Goal: Information Seeking & Learning: Learn about a topic

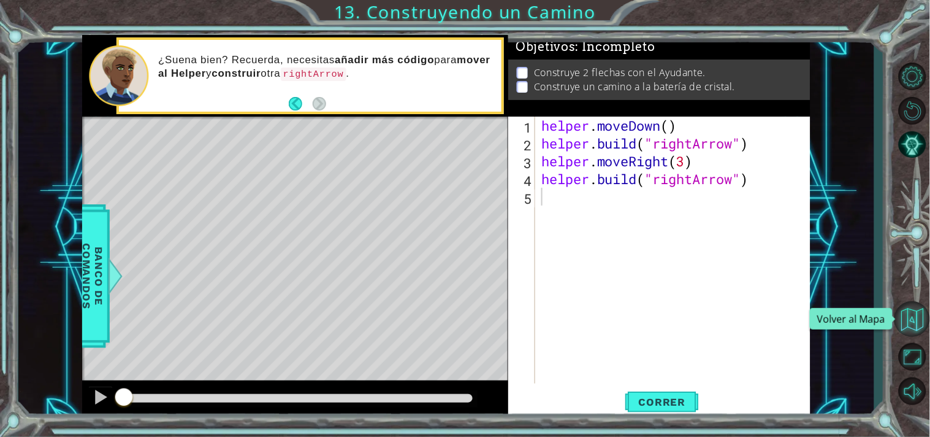
click at [918, 313] on button "Volver al Mapa" at bounding box center [913, 319] width 36 height 36
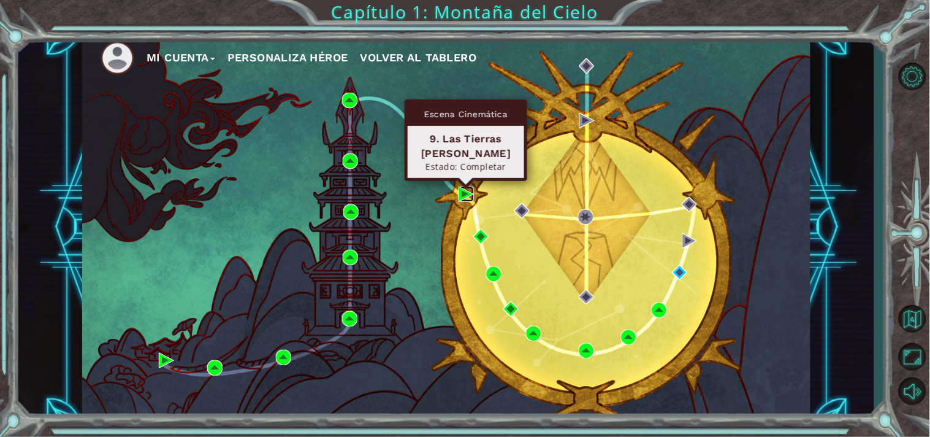
click at [459, 188] on img at bounding box center [466, 193] width 15 height 15
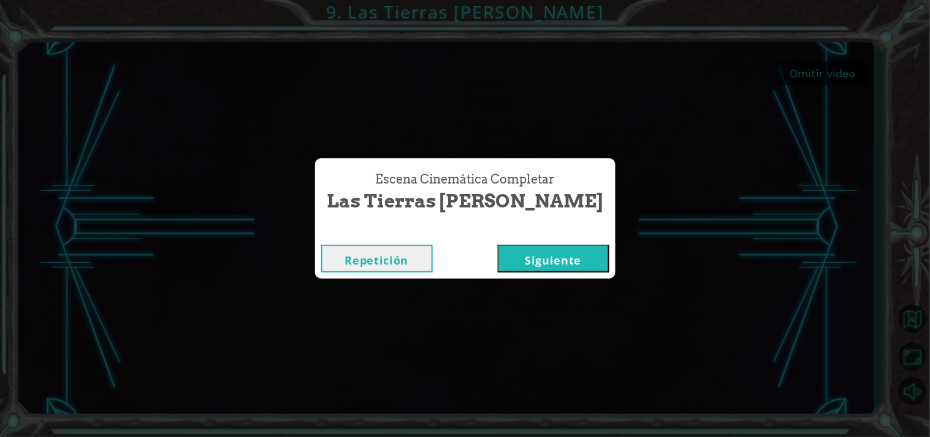
click at [547, 255] on button "Siguiente" at bounding box center [554, 259] width 112 height 28
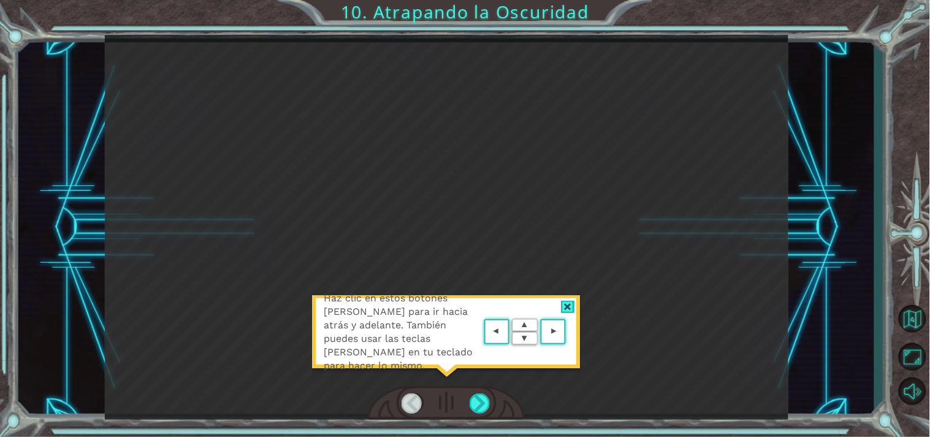
click at [569, 332] on area at bounding box center [569, 332] width 0 height 0
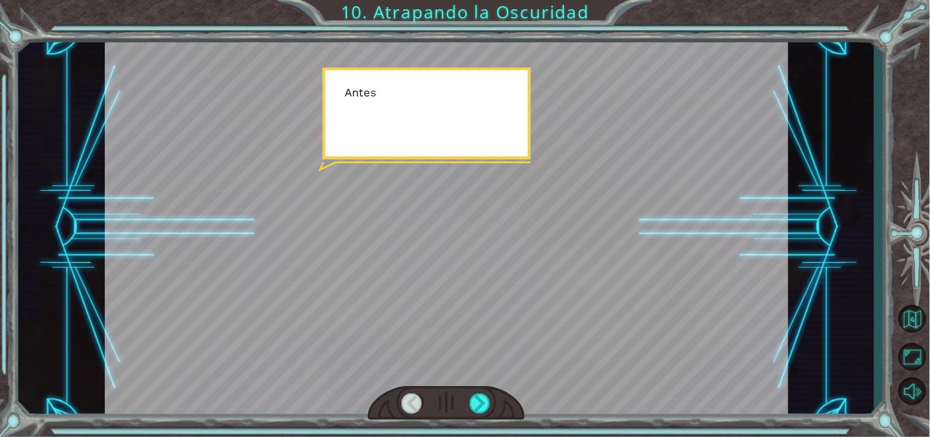
click at [559, 334] on div at bounding box center [447, 227] width 684 height 384
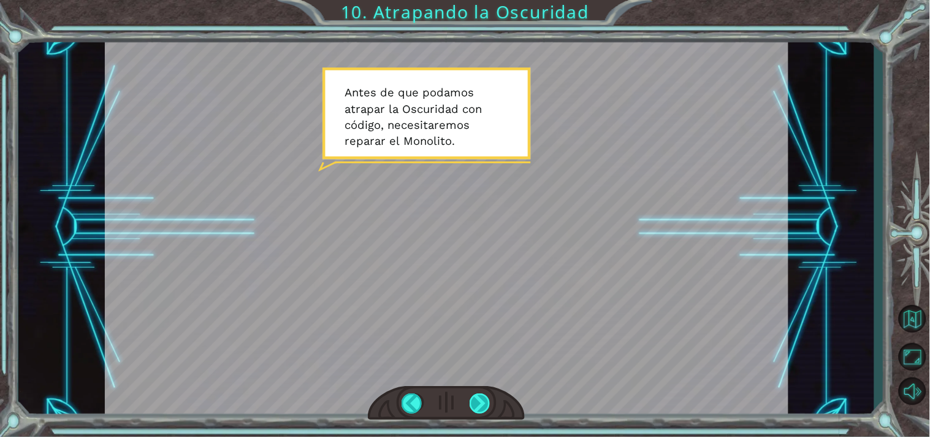
click at [482, 395] on div at bounding box center [480, 403] width 21 height 21
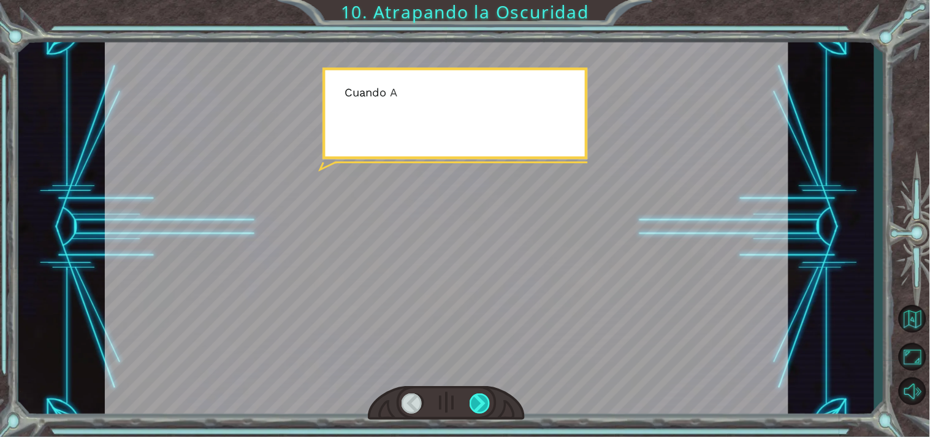
click at [482, 395] on div at bounding box center [480, 403] width 21 height 21
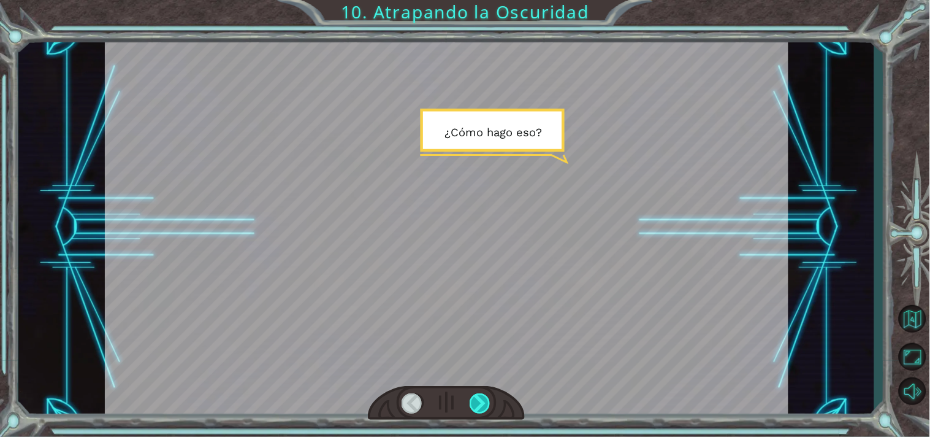
click at [482, 395] on div at bounding box center [480, 403] width 21 height 21
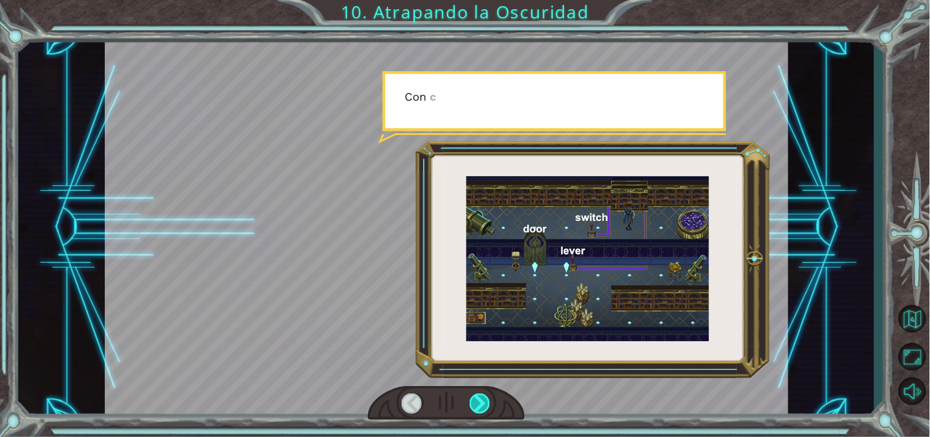
click at [482, 395] on div at bounding box center [480, 403] width 21 height 21
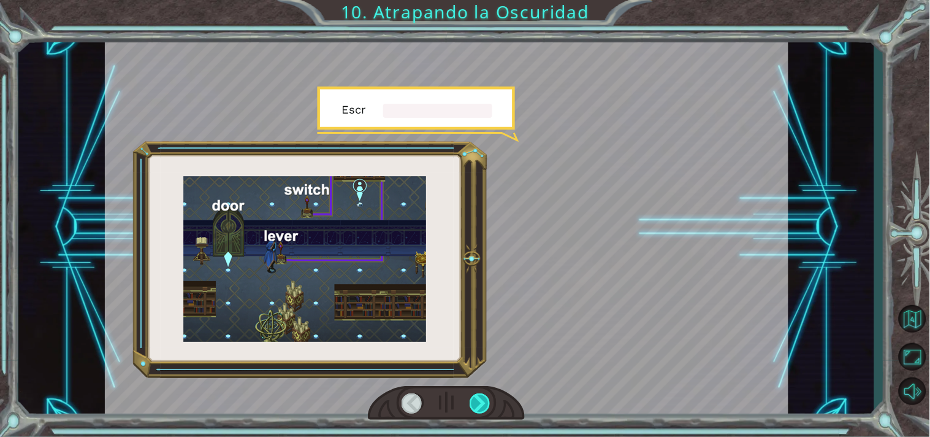
click at [482, 395] on div at bounding box center [480, 403] width 21 height 21
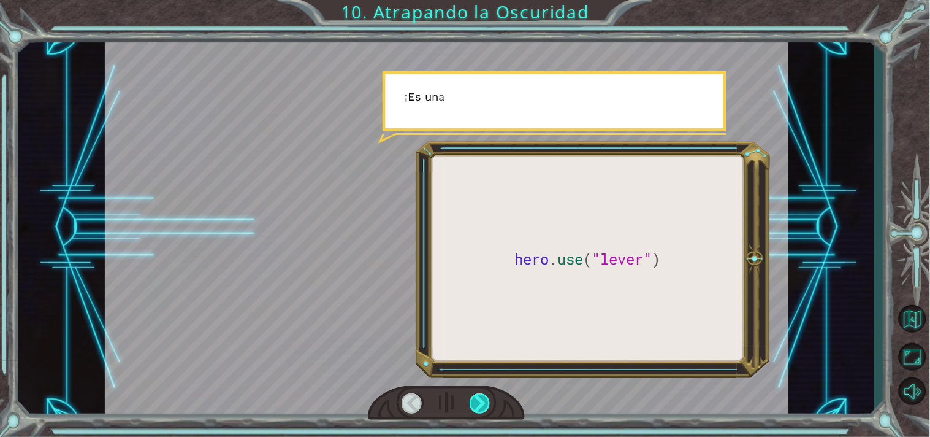
click at [482, 395] on div at bounding box center [480, 403] width 21 height 21
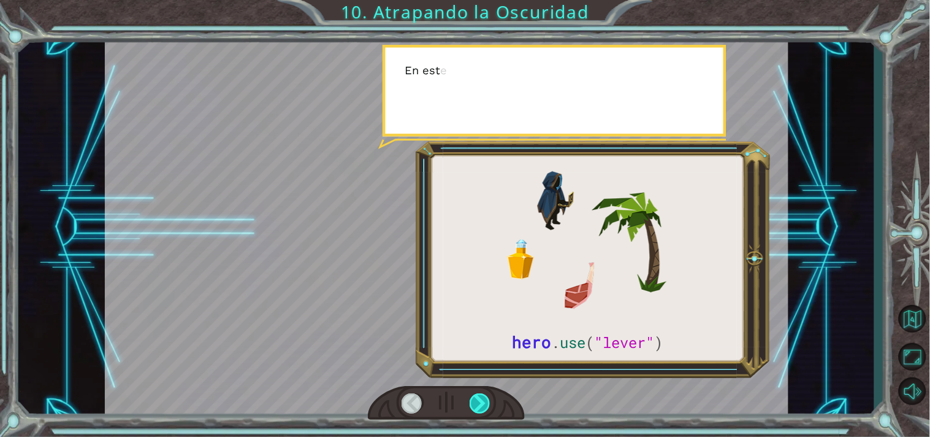
click at [482, 395] on div at bounding box center [480, 403] width 21 height 21
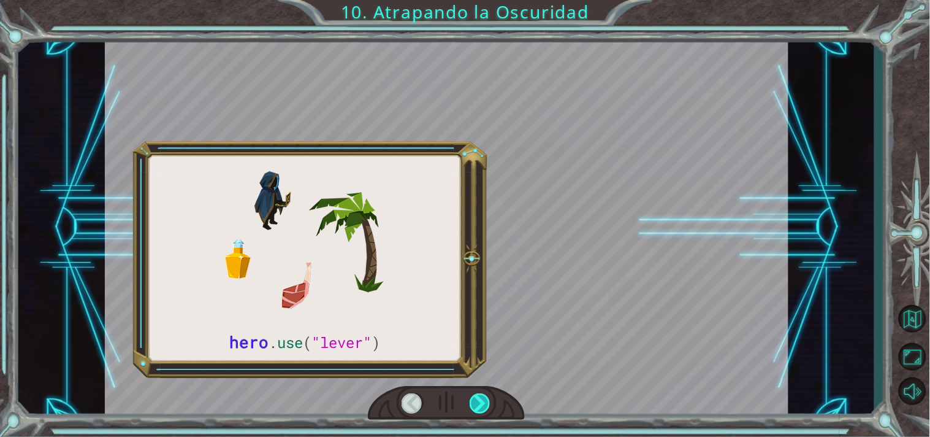
click at [482, 395] on div at bounding box center [480, 403] width 21 height 21
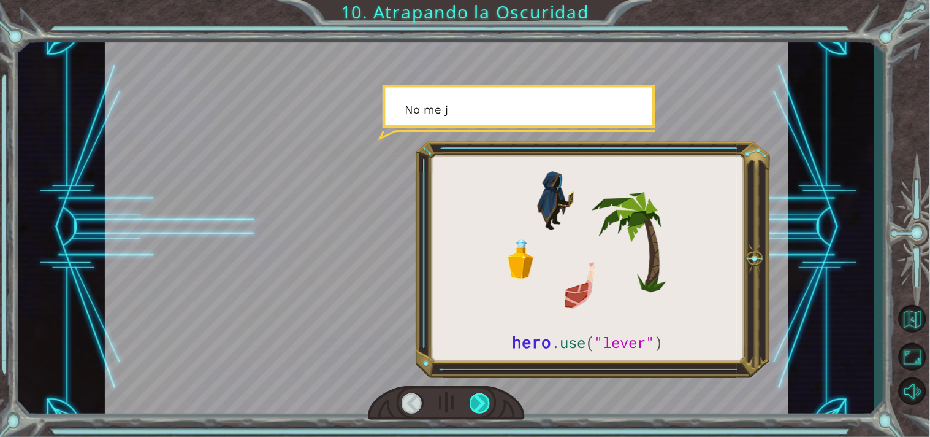
click at [482, 395] on div at bounding box center [480, 403] width 21 height 21
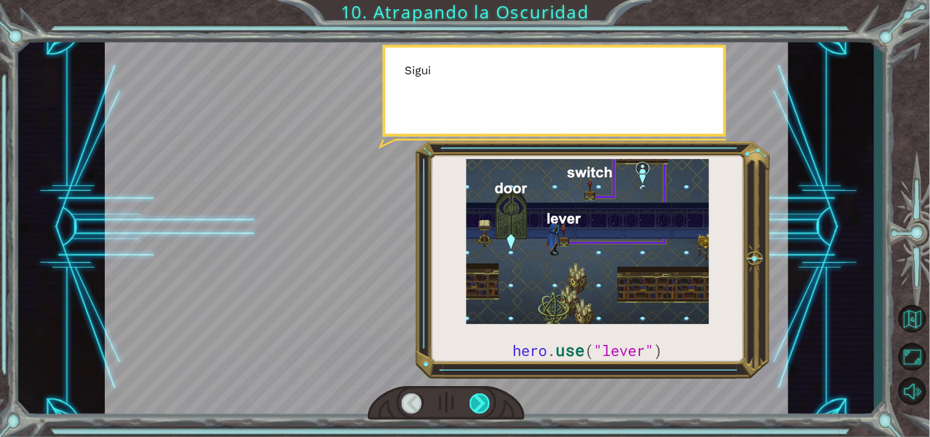
click at [482, 395] on div at bounding box center [480, 403] width 21 height 21
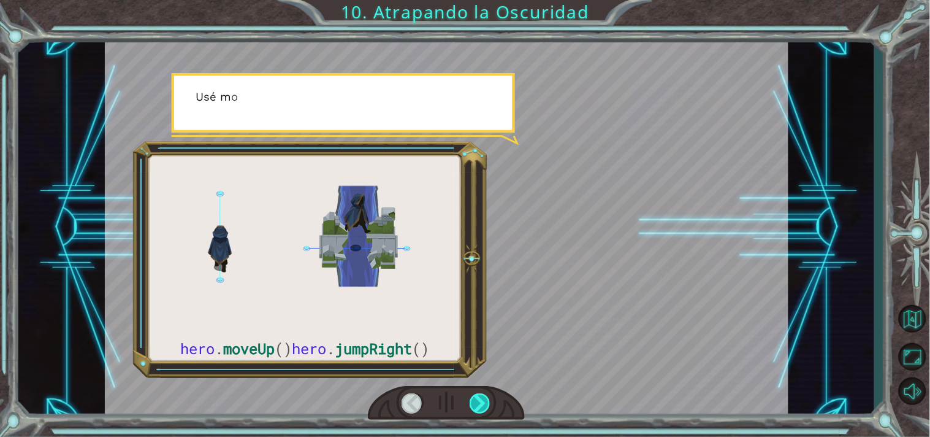
click at [482, 395] on div at bounding box center [480, 403] width 21 height 21
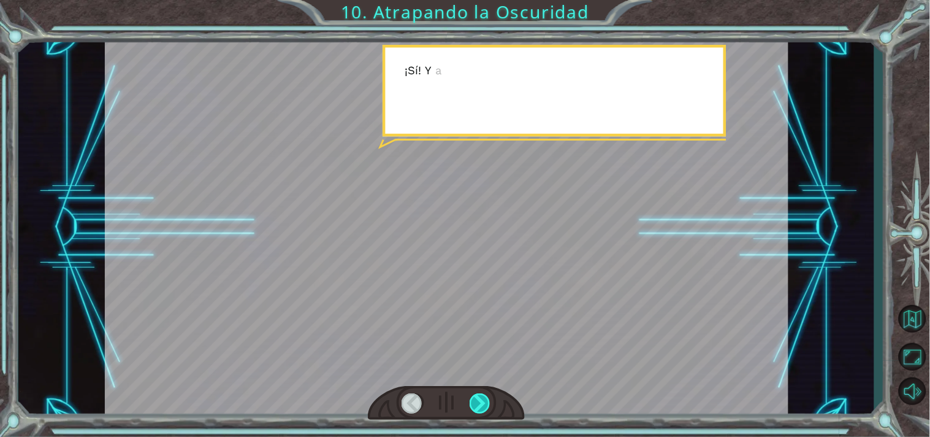
click at [482, 395] on div at bounding box center [480, 403] width 21 height 21
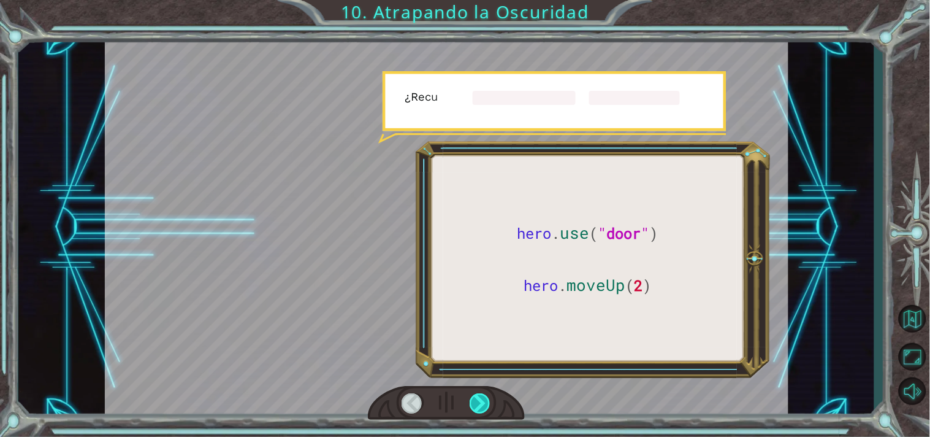
click at [482, 395] on div at bounding box center [480, 403] width 21 height 21
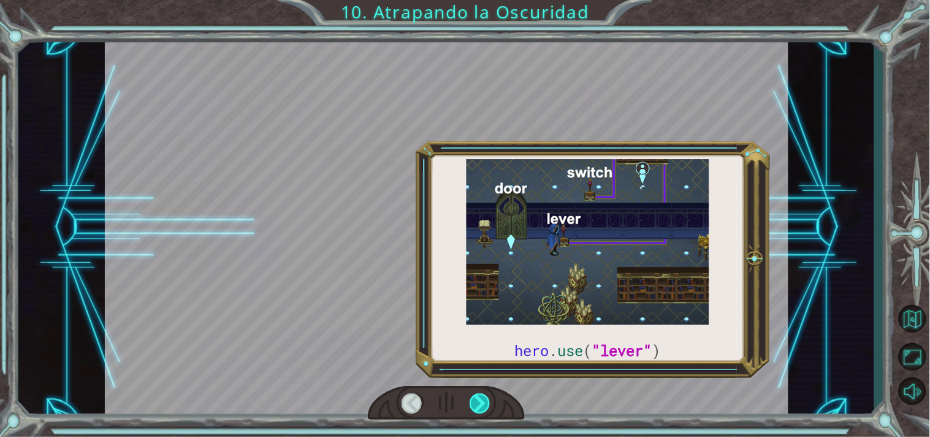
click at [482, 395] on div at bounding box center [480, 403] width 21 height 21
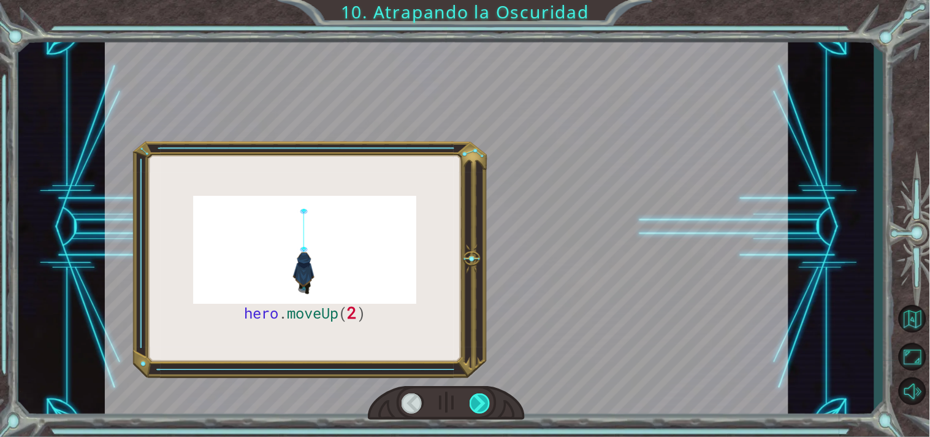
click at [482, 395] on div at bounding box center [480, 403] width 21 height 21
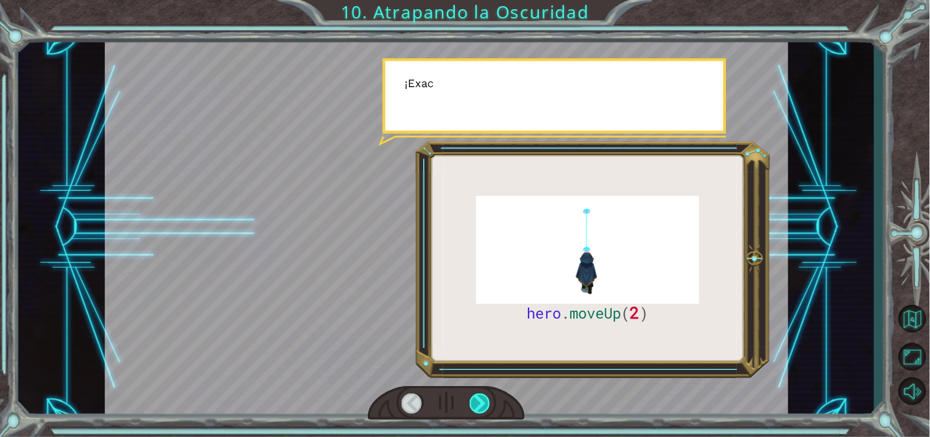
click at [482, 395] on div at bounding box center [480, 403] width 21 height 21
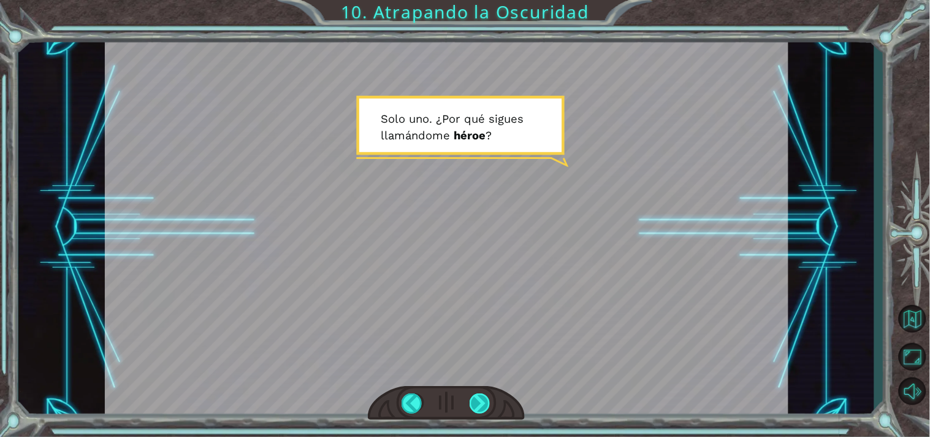
click at [482, 395] on div at bounding box center [480, 403] width 21 height 21
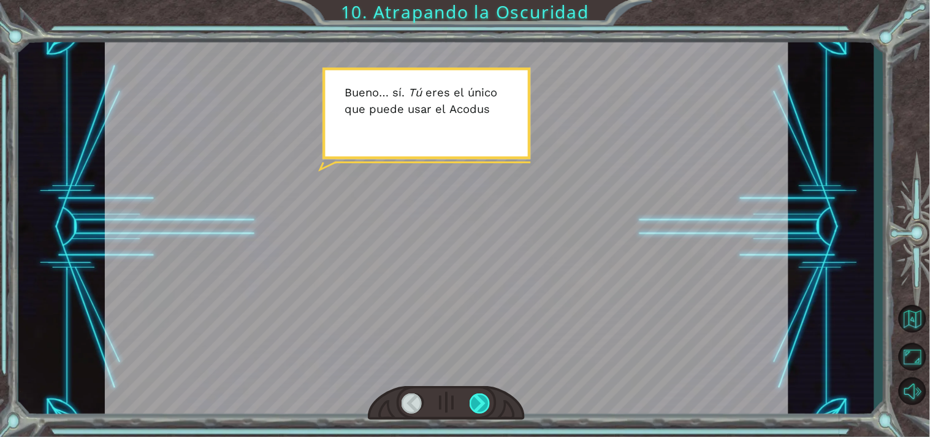
click at [482, 395] on div at bounding box center [480, 403] width 21 height 21
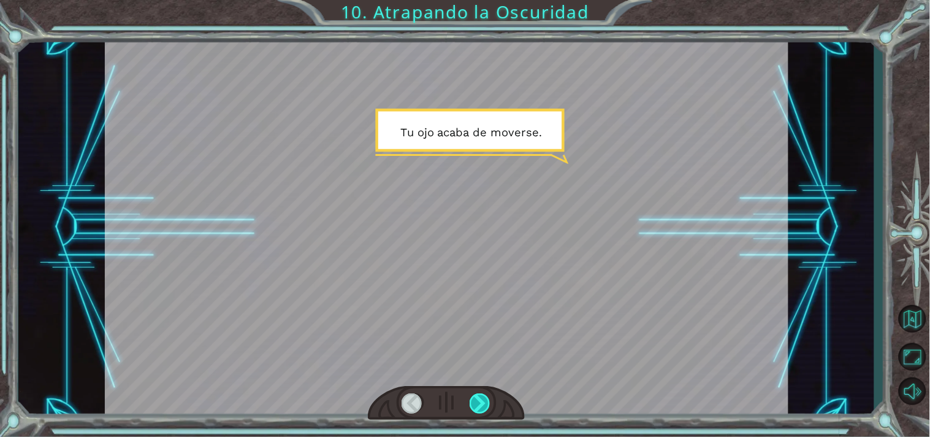
click at [482, 395] on div at bounding box center [480, 403] width 21 height 21
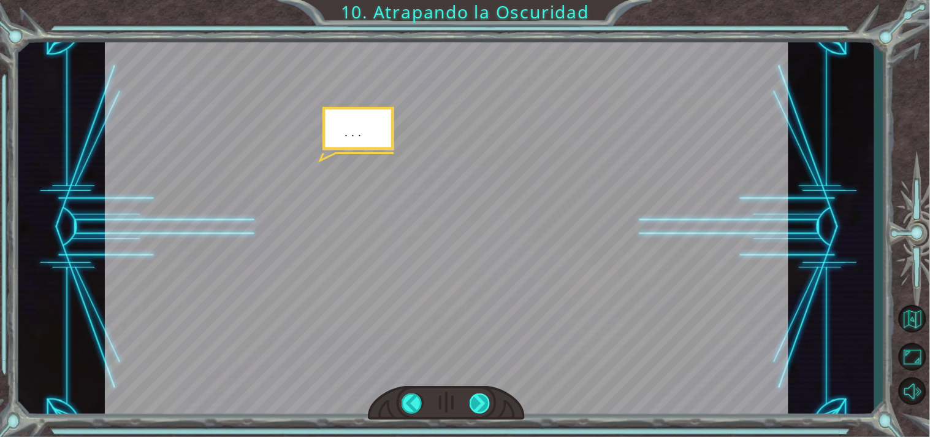
click at [482, 395] on div at bounding box center [480, 403] width 21 height 21
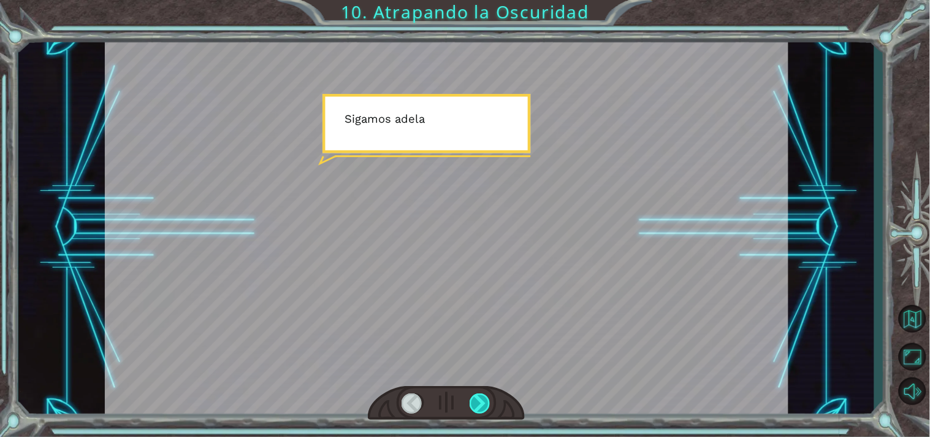
click at [482, 395] on div at bounding box center [480, 403] width 21 height 21
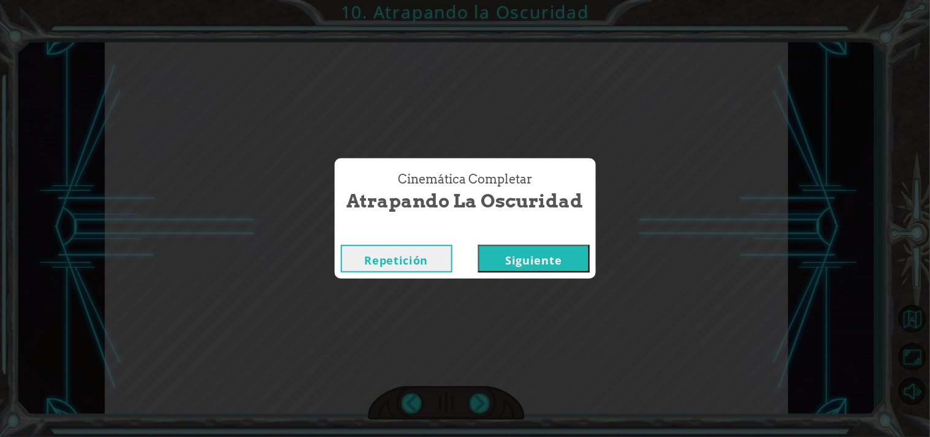
click at [574, 252] on button "Siguiente" at bounding box center [534, 259] width 112 height 28
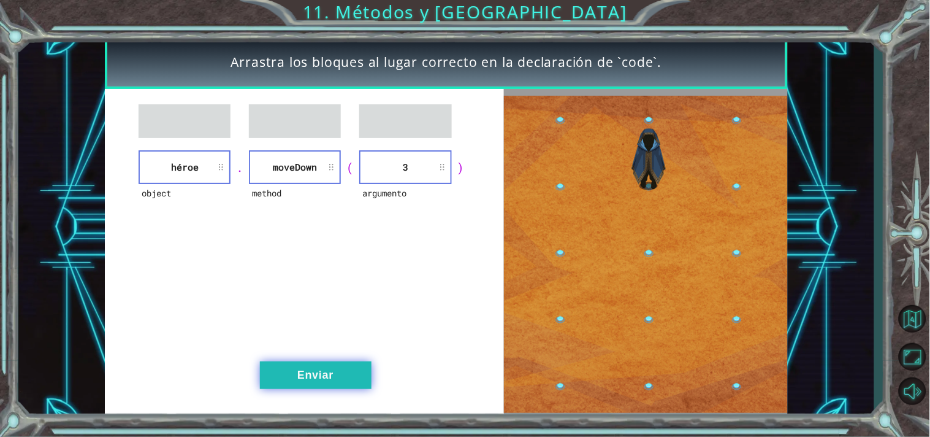
click at [326, 366] on button "Enviar" at bounding box center [316, 375] width 112 height 28
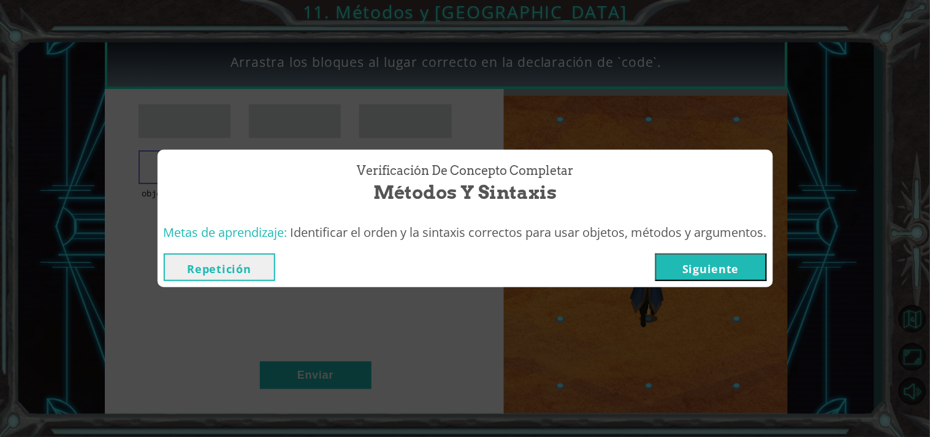
click at [710, 272] on button "Siguiente" at bounding box center [711, 267] width 112 height 28
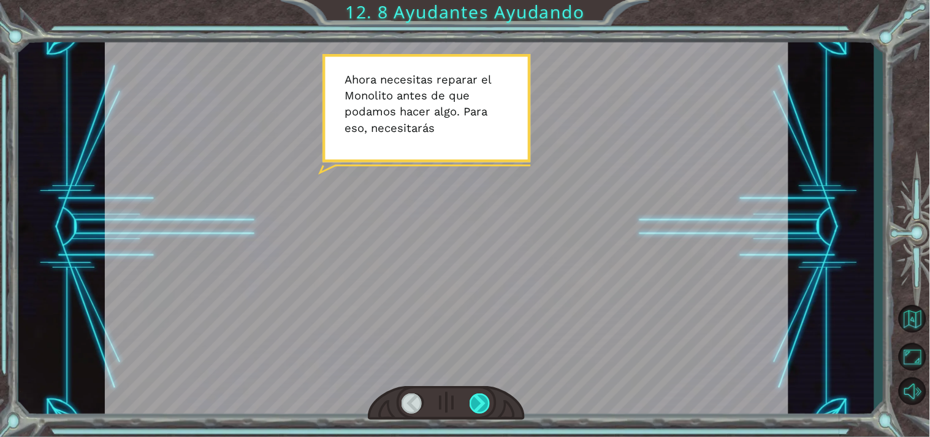
click at [477, 405] on div at bounding box center [480, 403] width 21 height 21
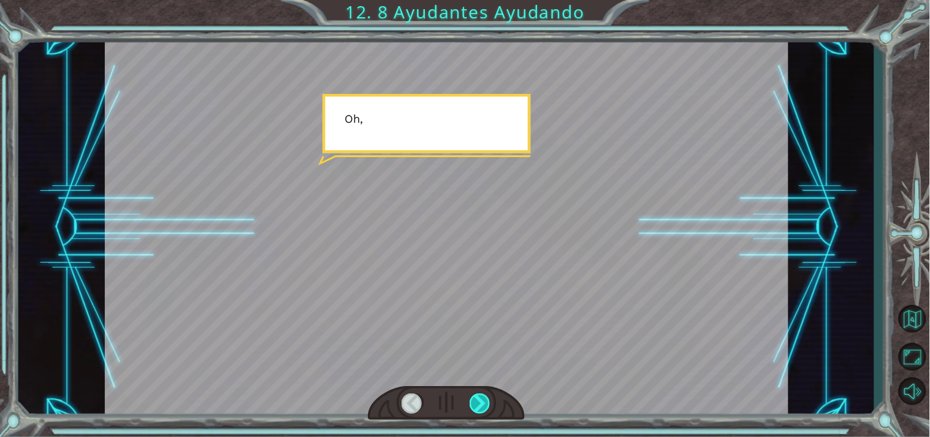
click at [477, 405] on div at bounding box center [480, 403] width 21 height 21
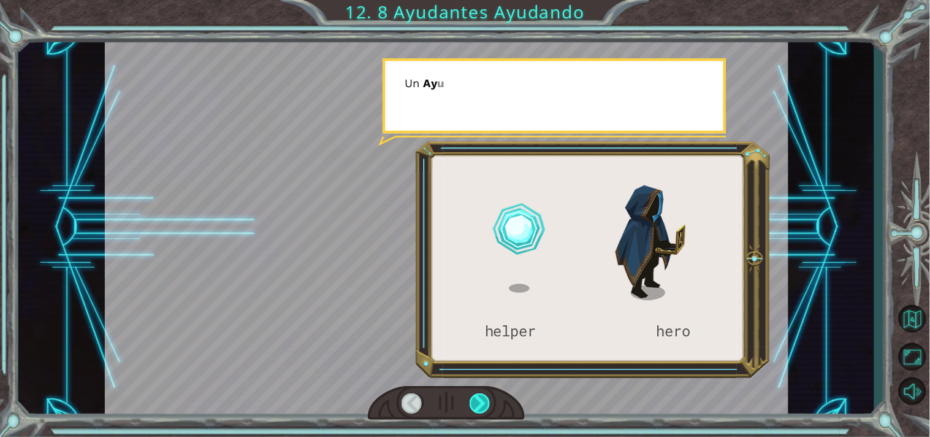
click at [477, 405] on div at bounding box center [480, 403] width 21 height 21
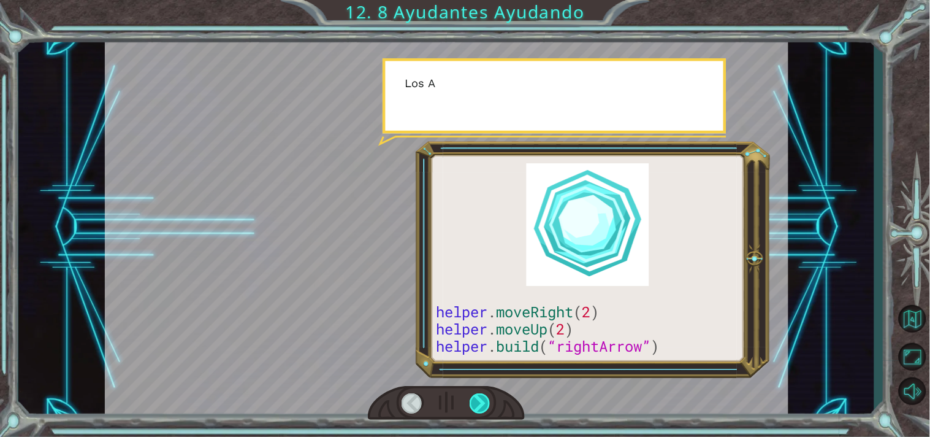
click at [477, 405] on div at bounding box center [480, 403] width 21 height 21
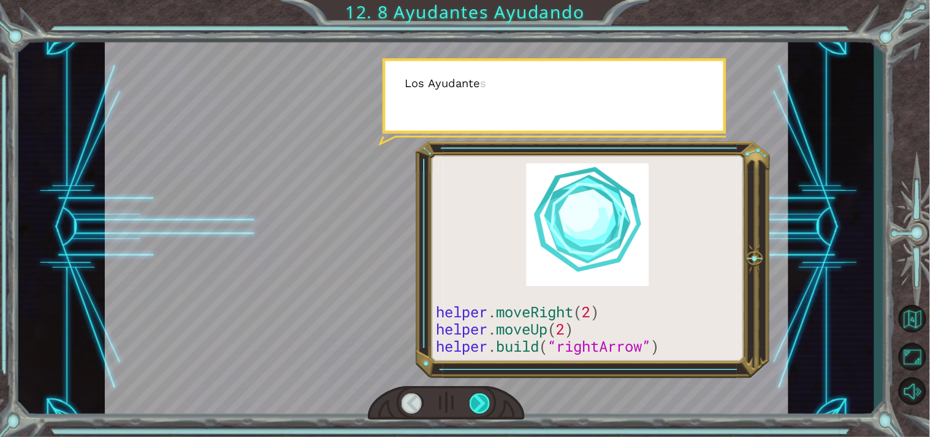
click at [477, 405] on div at bounding box center [480, 403] width 21 height 21
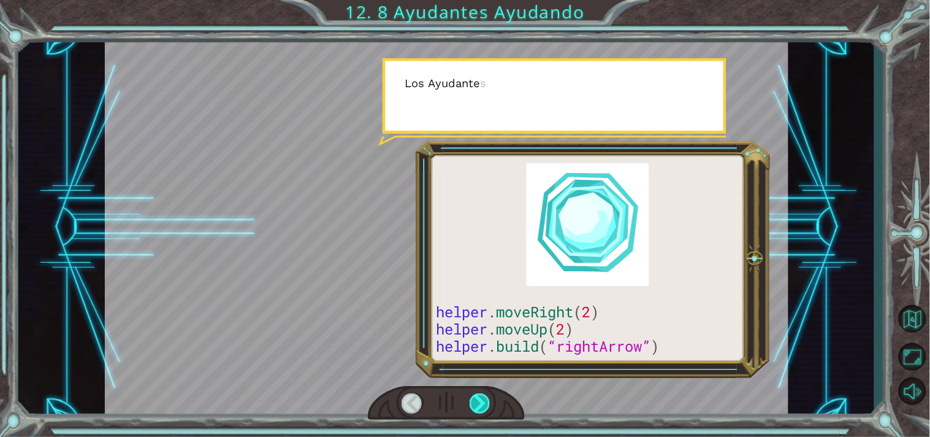
click at [477, 405] on div at bounding box center [480, 403] width 21 height 21
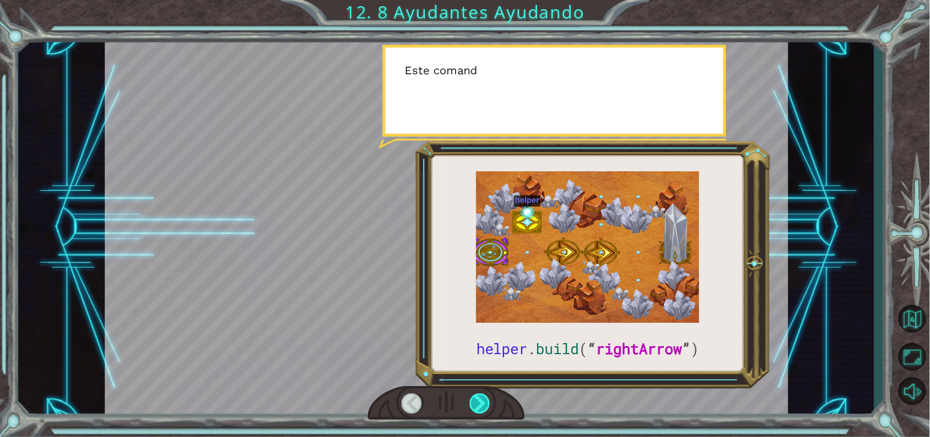
click at [477, 405] on div at bounding box center [480, 403] width 21 height 21
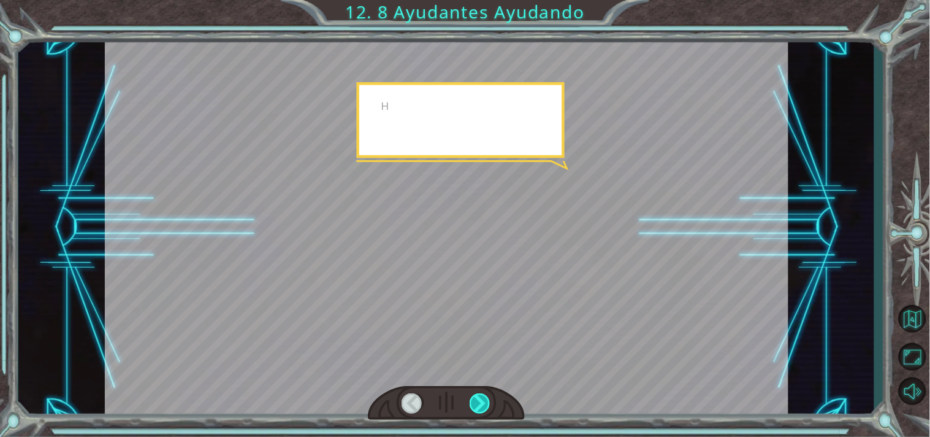
click at [477, 405] on div at bounding box center [480, 403] width 21 height 21
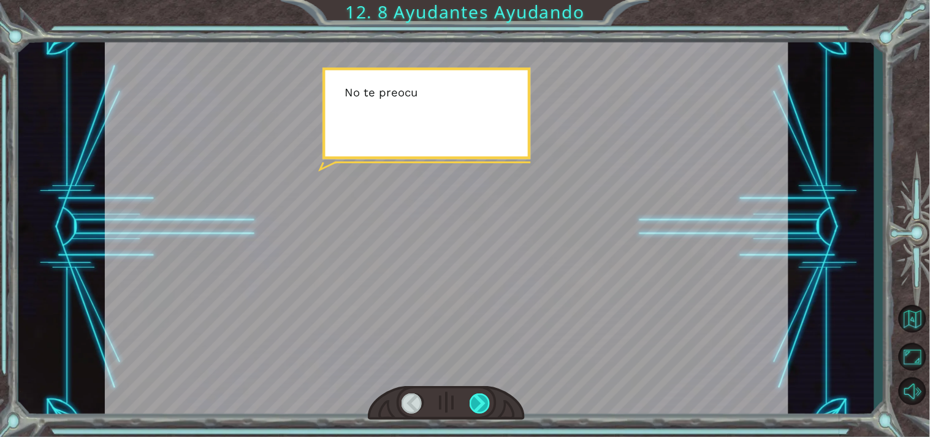
click at [477, 405] on div at bounding box center [480, 403] width 21 height 21
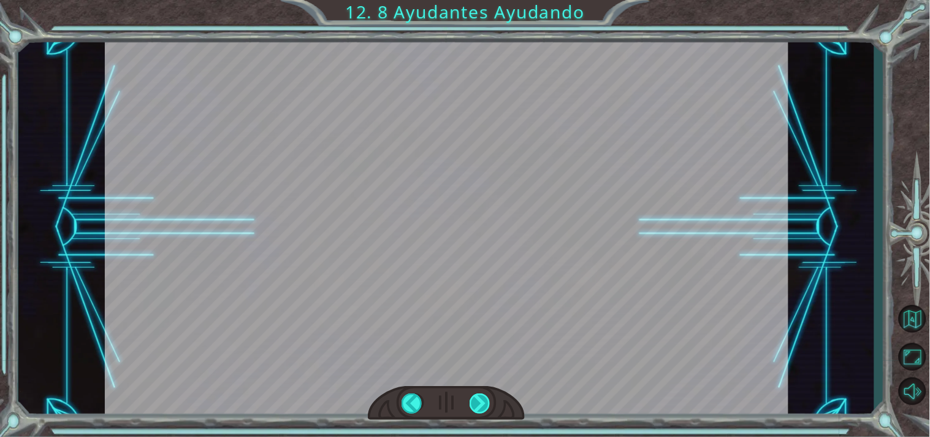
click at [477, 405] on div at bounding box center [480, 403] width 21 height 21
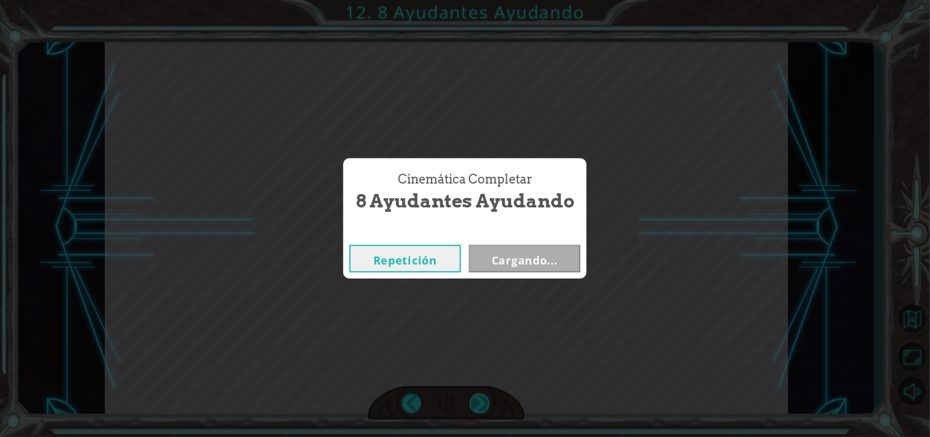
click at [477, 405] on div "Cinemática Completar 8 Ayudantes Ayudando Repetición Cargando..." at bounding box center [465, 218] width 930 height 437
click at [505, 254] on button "Siguiente" at bounding box center [525, 259] width 112 height 28
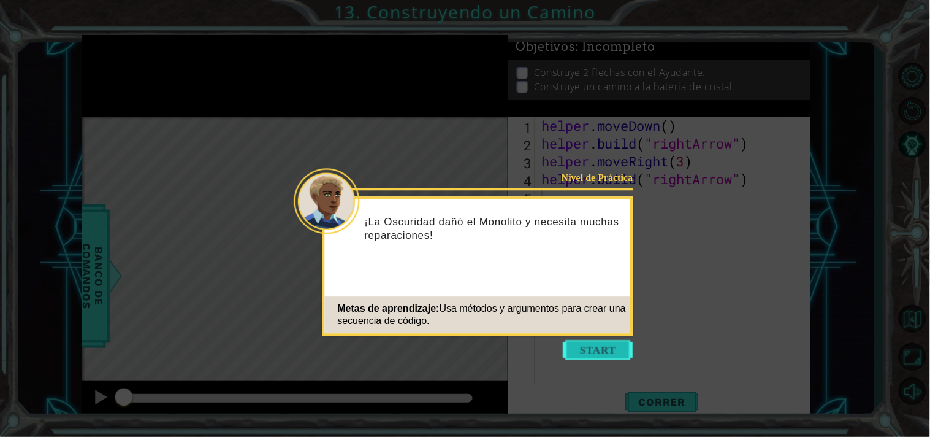
click at [608, 342] on button "Start" at bounding box center [598, 350] width 70 height 20
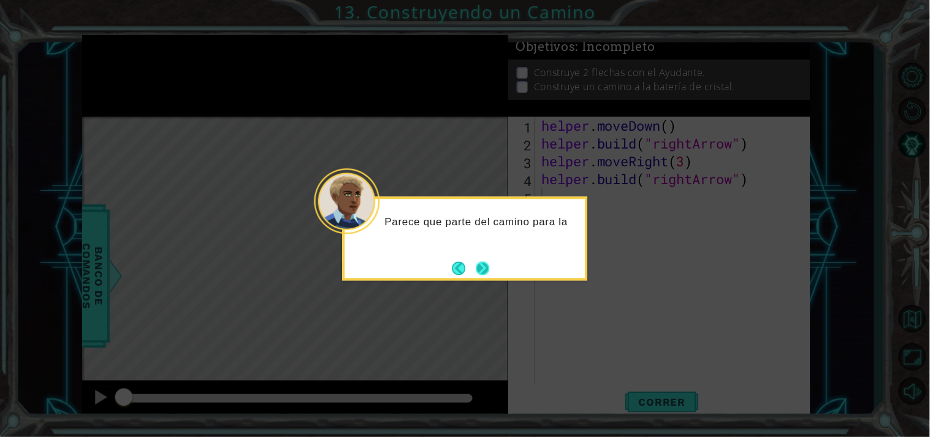
click at [489, 265] on button "Next" at bounding box center [482, 267] width 13 height 13
click at [489, 265] on icon at bounding box center [465, 218] width 930 height 437
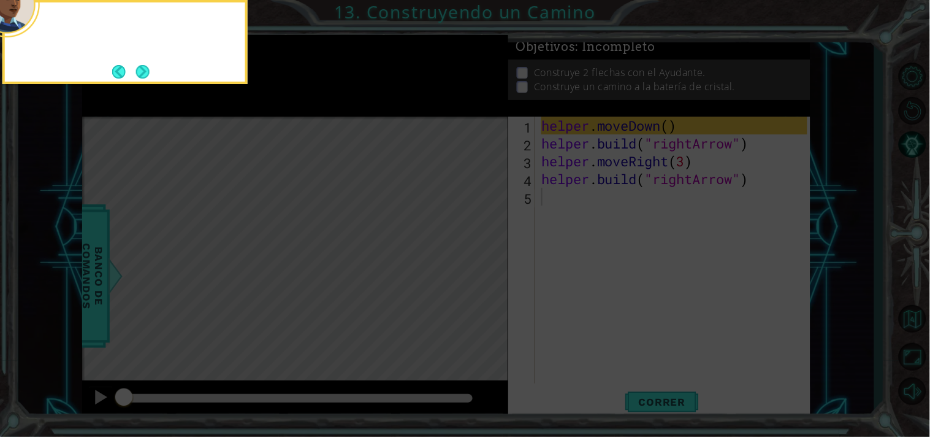
click at [489, 265] on icon at bounding box center [465, 65] width 930 height 742
click at [135, 70] on button "Back" at bounding box center [124, 71] width 24 height 13
click at [135, 70] on icon at bounding box center [465, 65] width 930 height 742
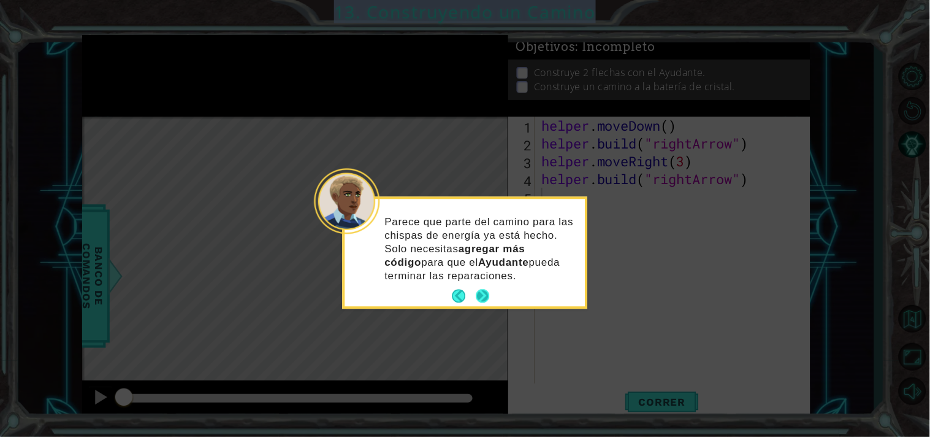
click at [489, 297] on button "Next" at bounding box center [482, 295] width 13 height 13
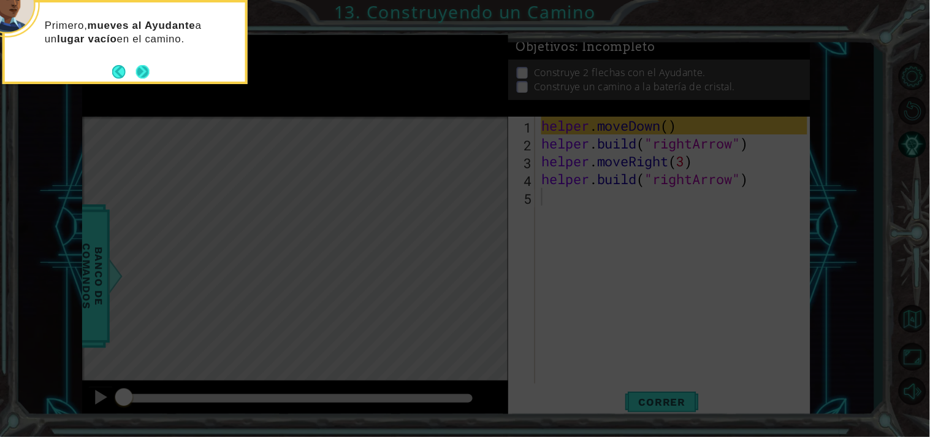
click at [149, 75] on button "Next" at bounding box center [142, 71] width 13 height 13
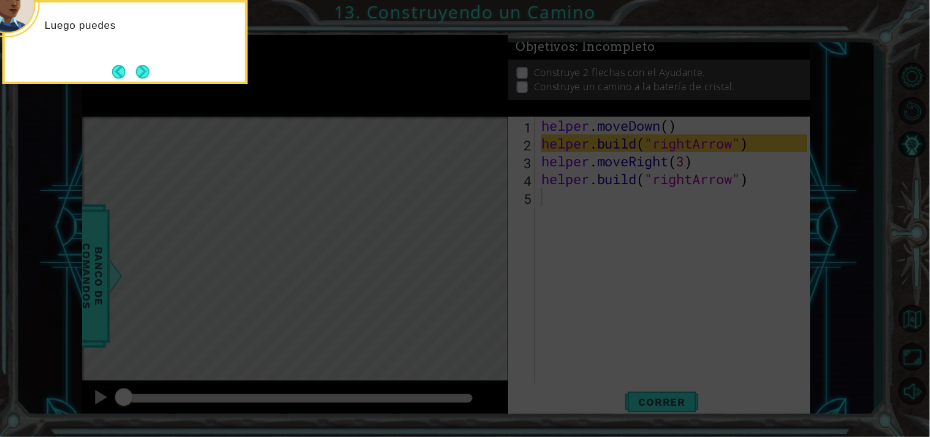
click at [149, 75] on button "Next" at bounding box center [142, 71] width 13 height 13
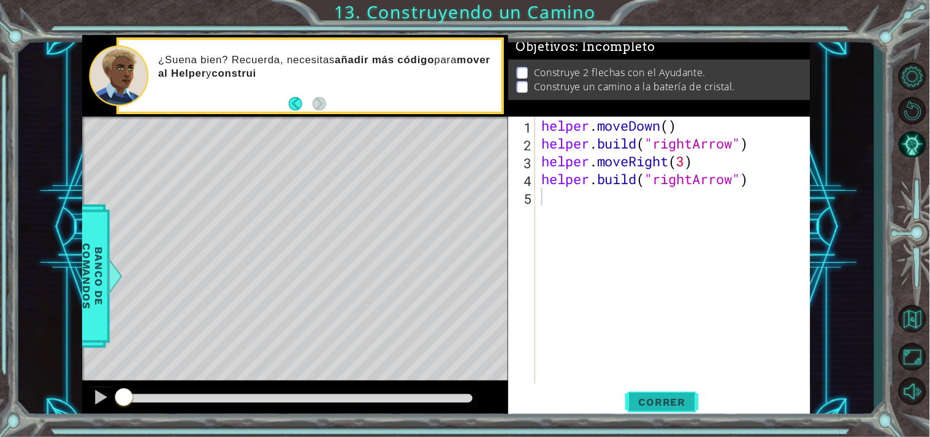
click at [652, 394] on button "Correr" at bounding box center [662, 401] width 74 height 30
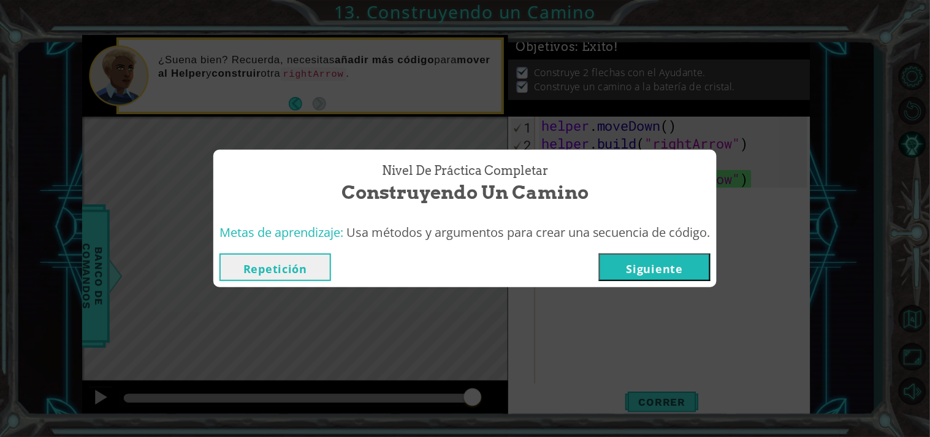
click at [690, 266] on button "Siguiente" at bounding box center [655, 267] width 112 height 28
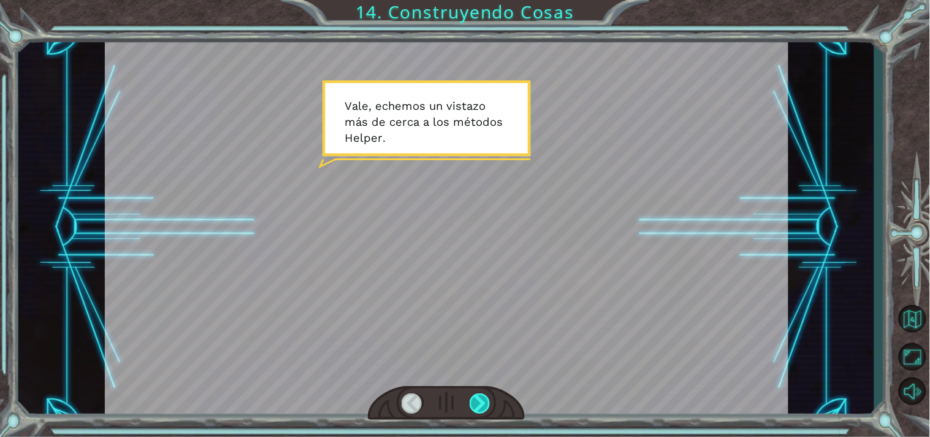
click at [476, 397] on div at bounding box center [480, 403] width 21 height 21
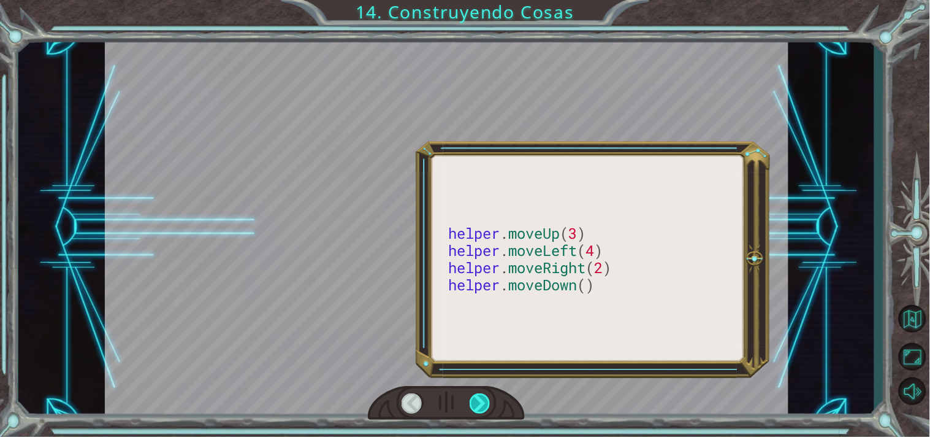
click at [476, 397] on div at bounding box center [480, 403] width 21 height 21
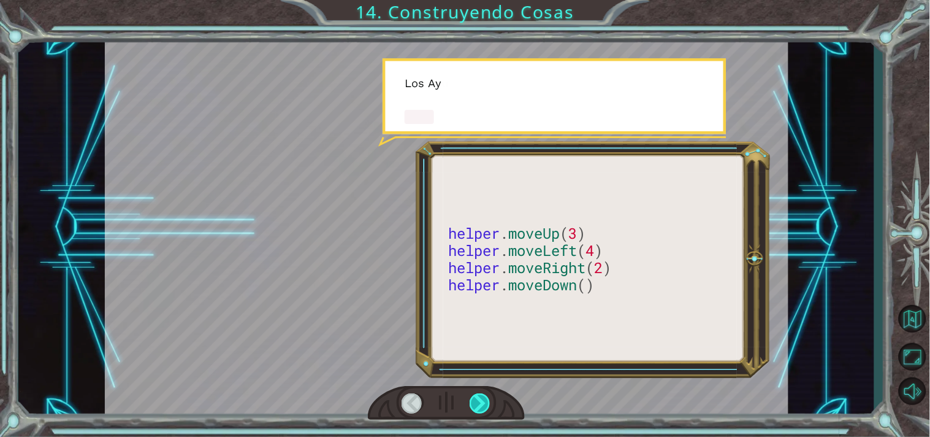
click at [476, 397] on div at bounding box center [480, 403] width 21 height 21
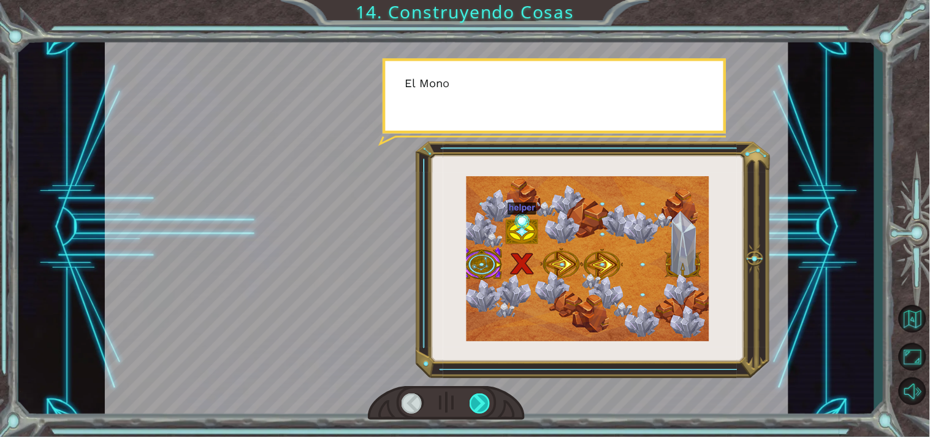
click at [476, 397] on div at bounding box center [480, 403] width 21 height 21
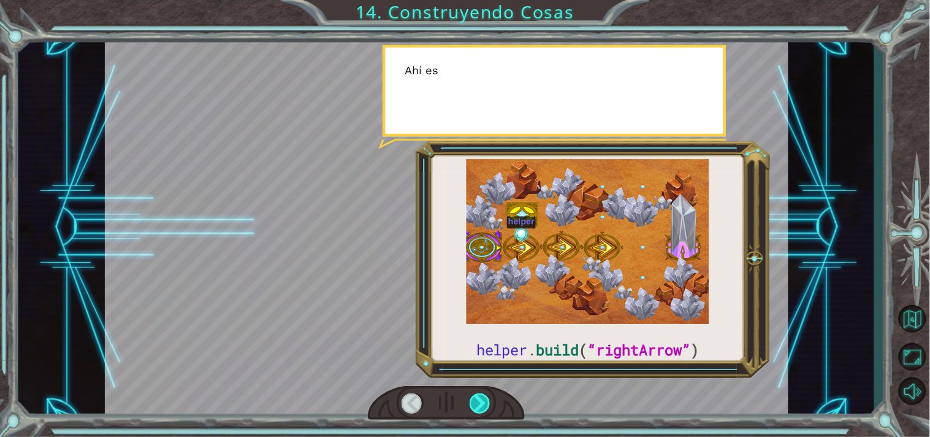
click at [476, 397] on div at bounding box center [480, 403] width 21 height 21
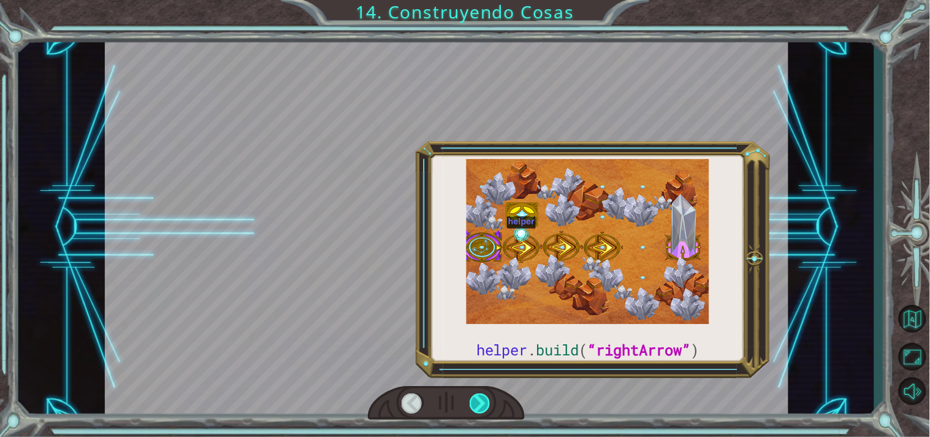
click at [476, 397] on div at bounding box center [480, 403] width 21 height 21
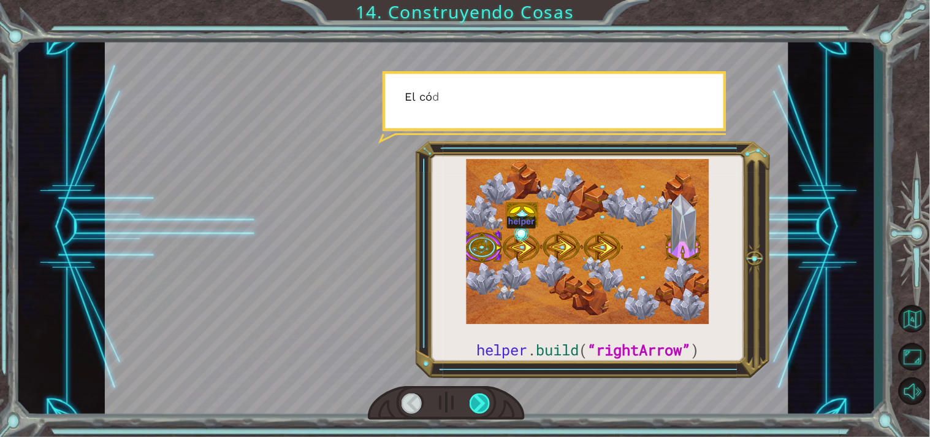
click at [476, 397] on div at bounding box center [480, 403] width 21 height 21
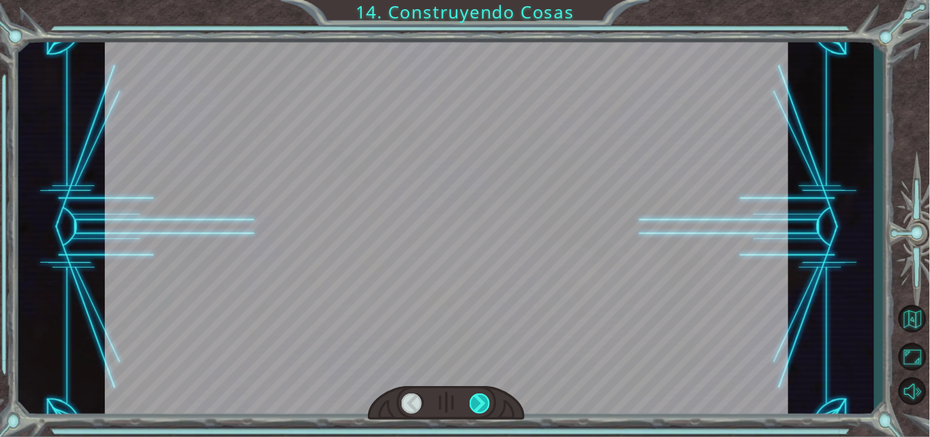
click at [476, 397] on div at bounding box center [480, 403] width 21 height 21
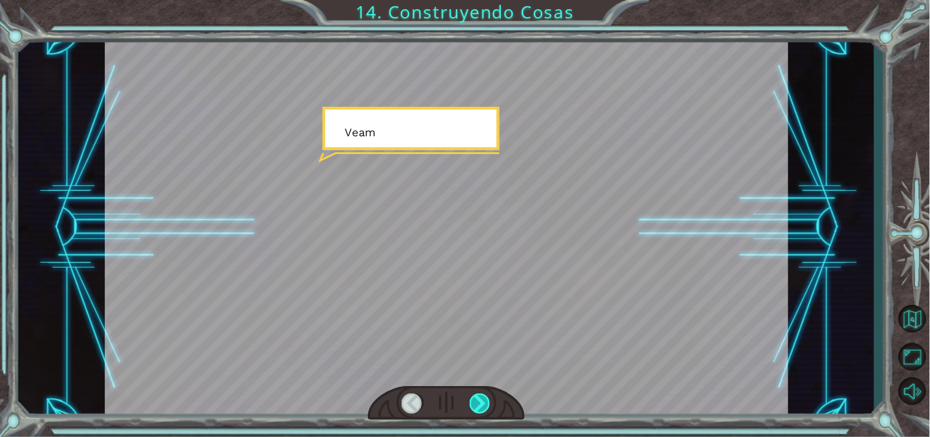
click at [476, 397] on div at bounding box center [480, 403] width 21 height 21
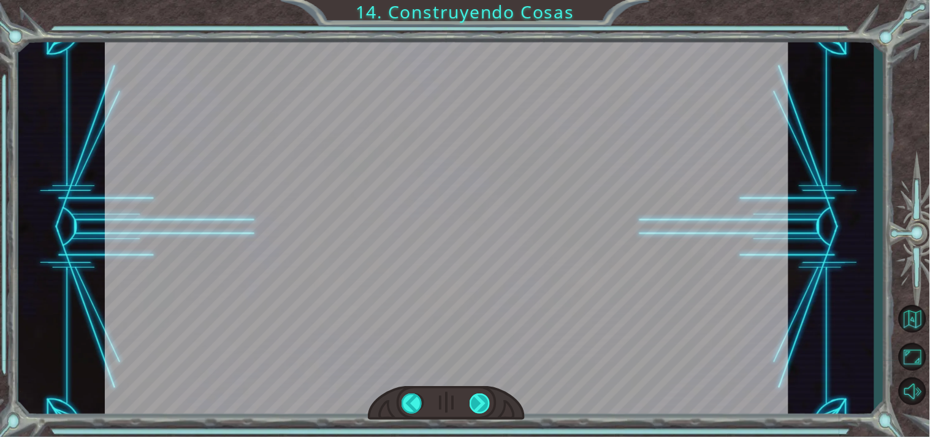
click at [476, 0] on div "helper . build ( “rightArrow” ) V a l e , e c h e m o s u n v i s t a z o m á s…" at bounding box center [465, 0] width 930 height 0
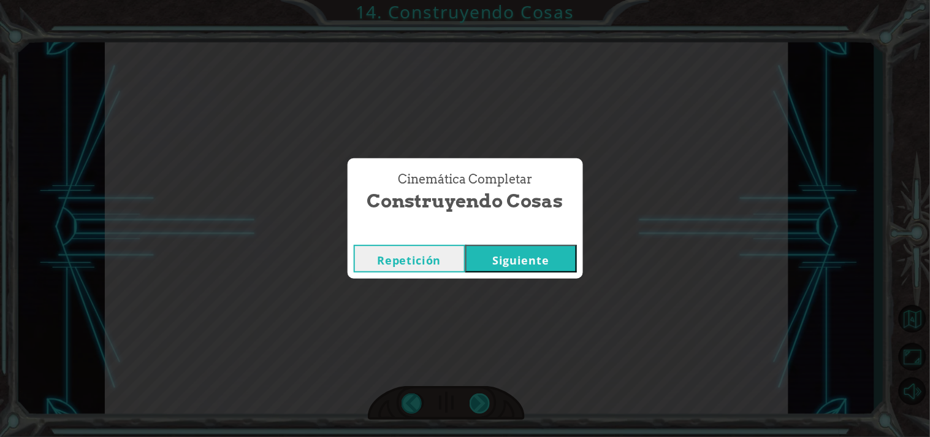
click at [476, 397] on div "Cinemática Completar Construyendo Cosas Repetición [GEOGRAPHIC_DATA]" at bounding box center [465, 218] width 930 height 437
click at [531, 250] on button "Siguiente" at bounding box center [521, 259] width 112 height 28
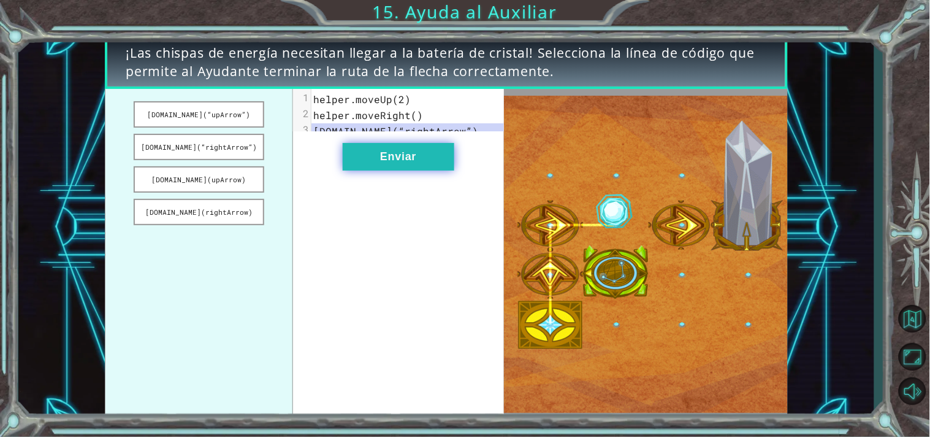
click at [438, 164] on button "Enviar" at bounding box center [399, 157] width 112 height 28
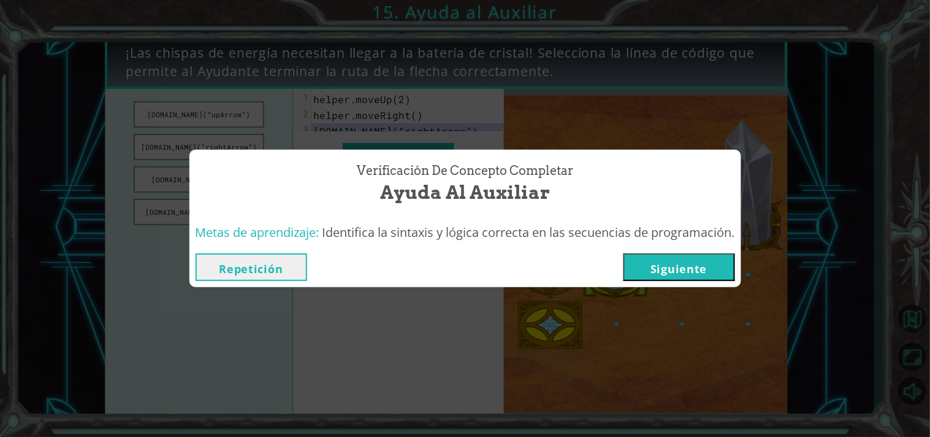
click at [684, 270] on button "Siguiente" at bounding box center [680, 267] width 112 height 28
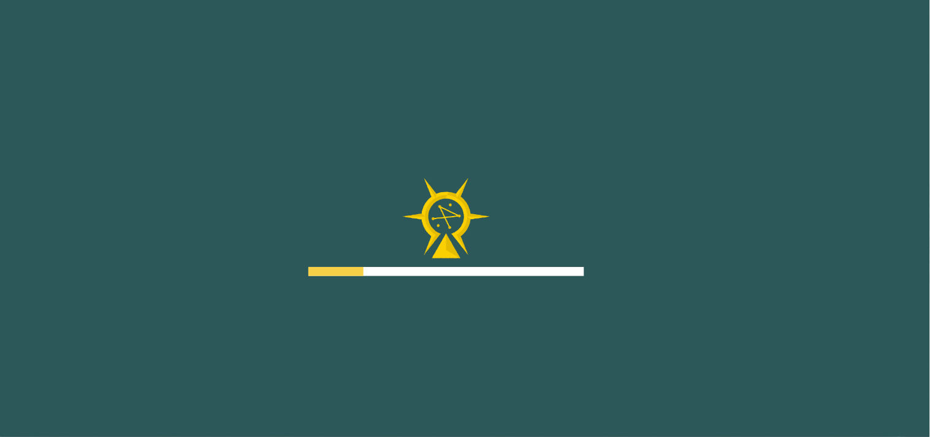
click at [684, 270] on div "Goals Error al cargar desde el servidor. Intenta refrescar la página. Necesitar…" at bounding box center [465, 218] width 930 height 437
